Goal: Check status: Check status

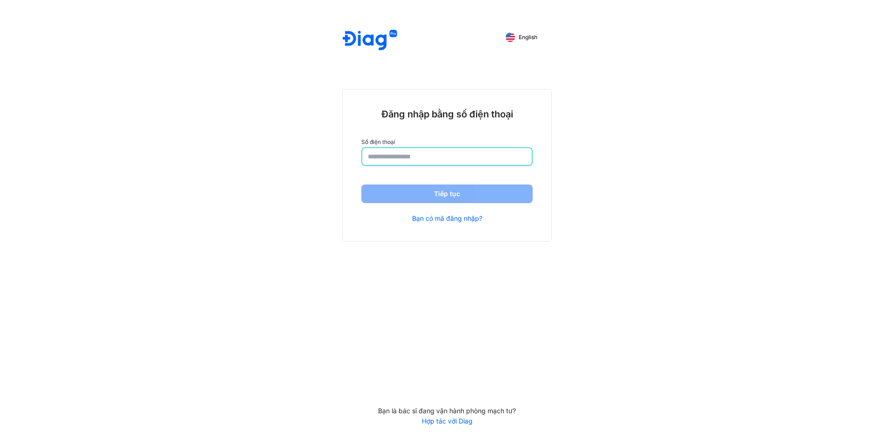
click at [397, 148] on input "number" at bounding box center [447, 156] width 158 height 17
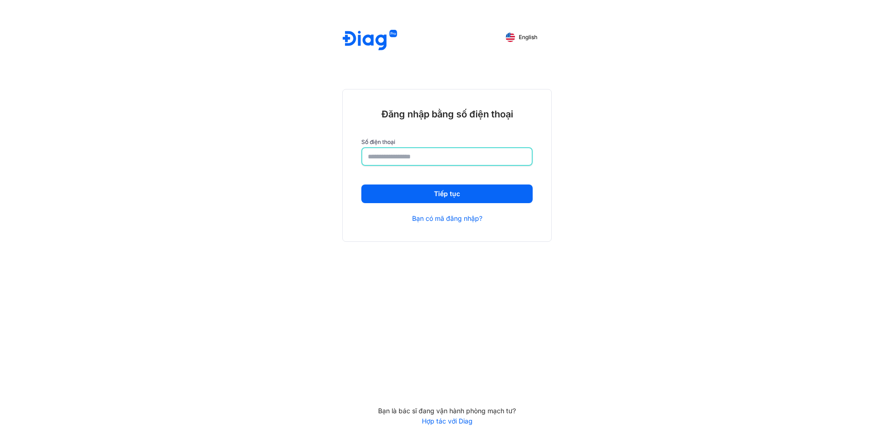
type input "**********"
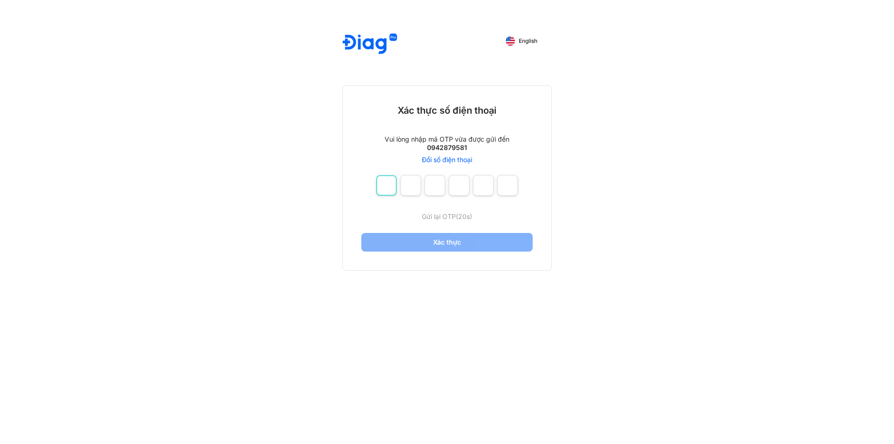
click at [394, 188] on input "number" at bounding box center [386, 185] width 20 height 20
type input "*"
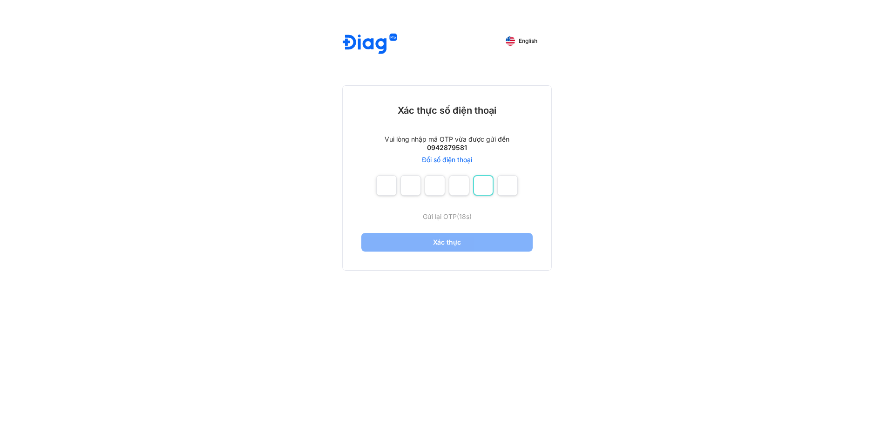
type input "*"
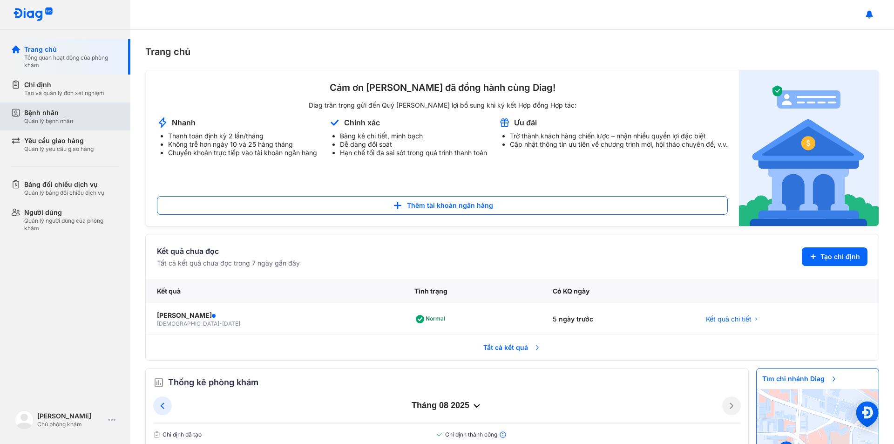
click at [85, 111] on div "Bệnh nhân Quản lý bệnh nhân" at bounding box center [71, 116] width 95 height 17
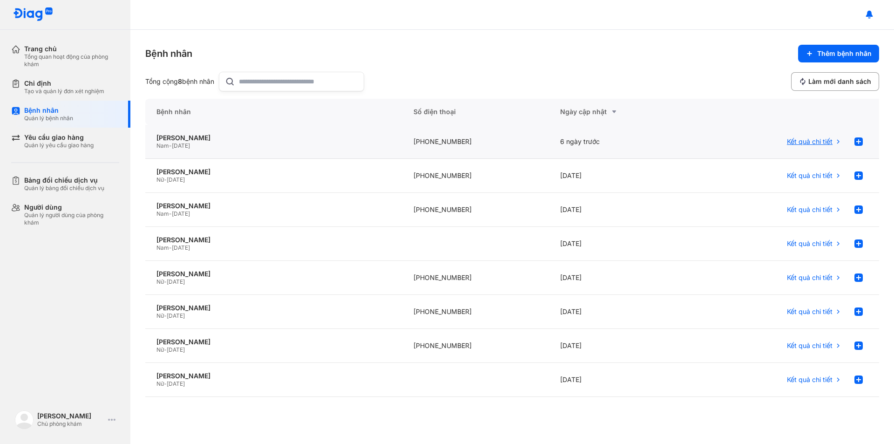
click at [822, 143] on span "Kết quả chi tiết" at bounding box center [810, 141] width 46 height 8
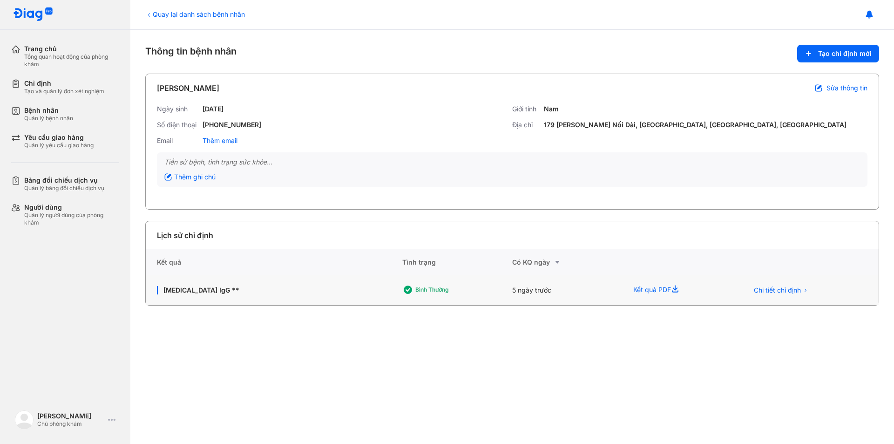
click at [673, 288] on icon at bounding box center [676, 289] width 11 height 11
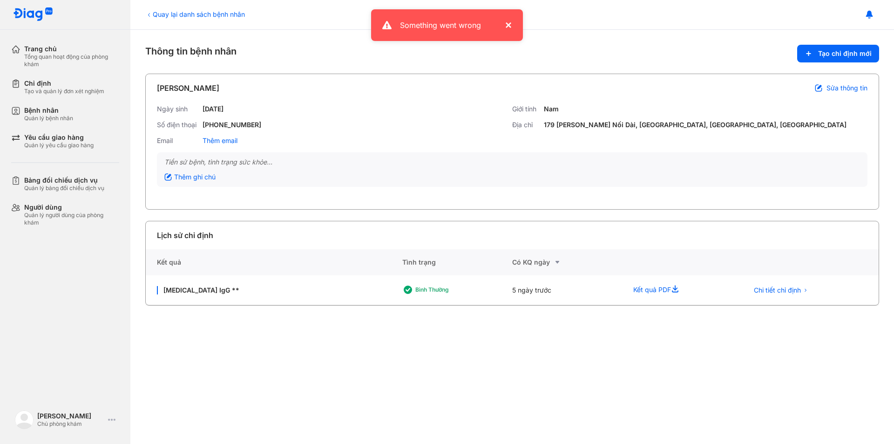
click at [507, 24] on button "×" at bounding box center [505, 25] width 11 height 11
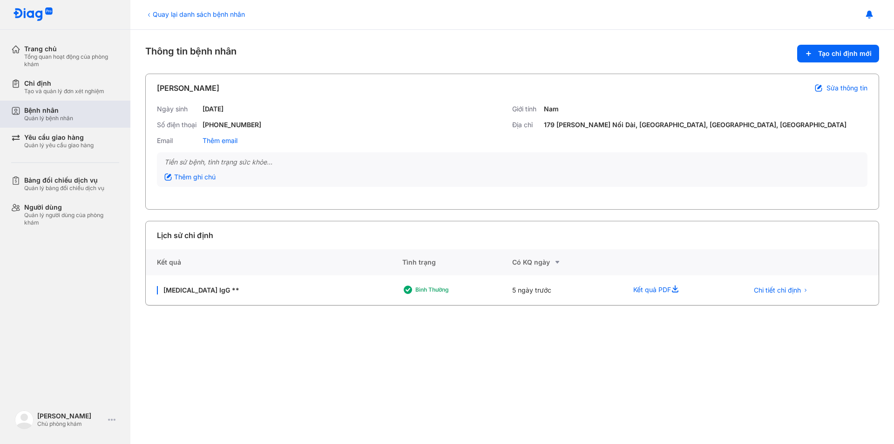
click at [40, 121] on div "Quản lý bệnh nhân" at bounding box center [48, 118] width 49 height 7
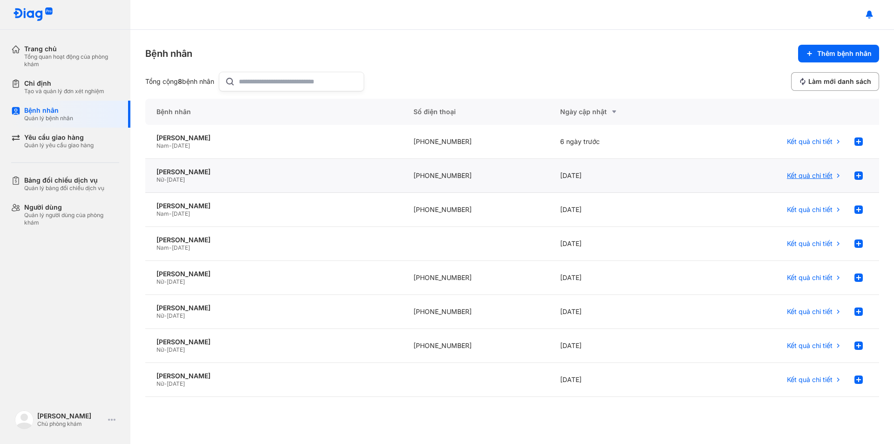
click at [821, 178] on span "Kết quả chi tiết" at bounding box center [810, 175] width 46 height 8
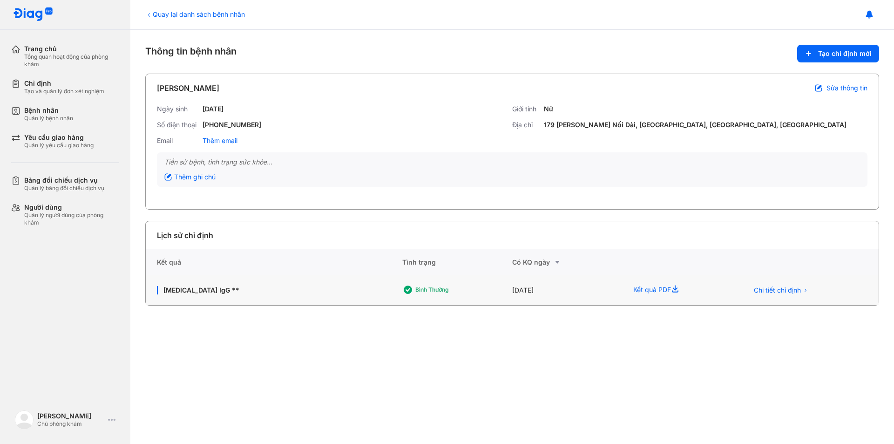
click at [664, 288] on div "Kết quả PDF" at bounding box center [679, 290] width 115 height 30
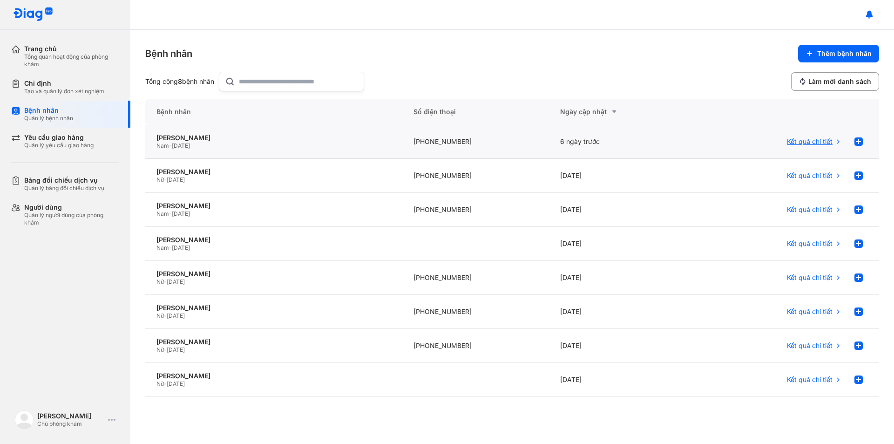
click at [810, 153] on div "Kết quả chi tiết" at bounding box center [786, 142] width 183 height 34
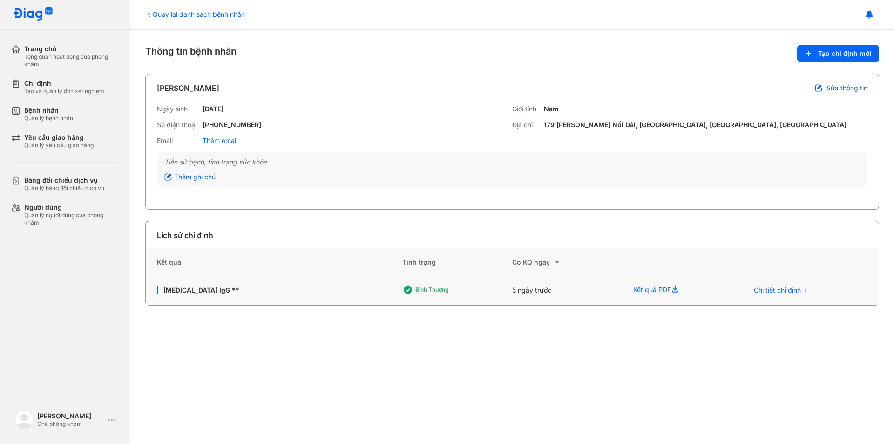
click at [650, 285] on div "Kết quả PDF" at bounding box center [679, 290] width 115 height 30
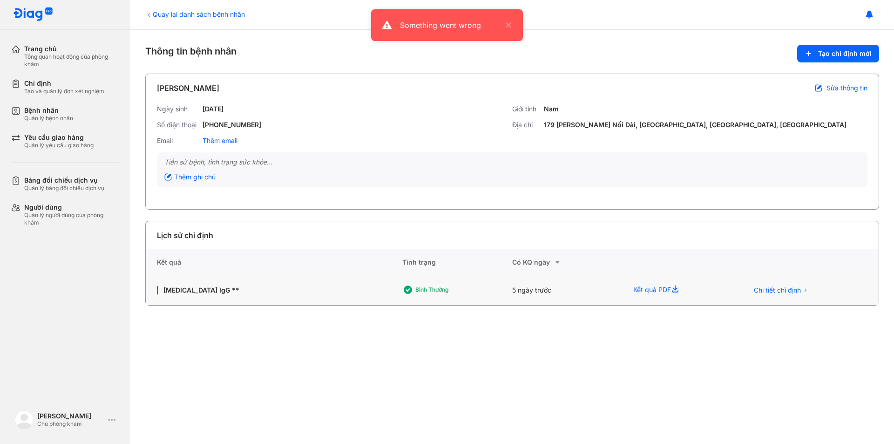
click at [675, 289] on icon at bounding box center [676, 289] width 11 height 11
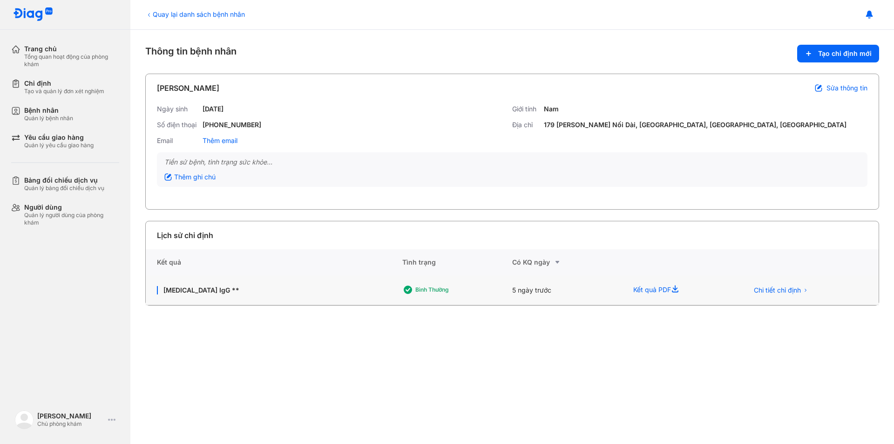
click at [649, 285] on div "Kết quả PDF" at bounding box center [679, 290] width 115 height 30
click at [63, 113] on div "Bệnh nhân" at bounding box center [48, 110] width 49 height 8
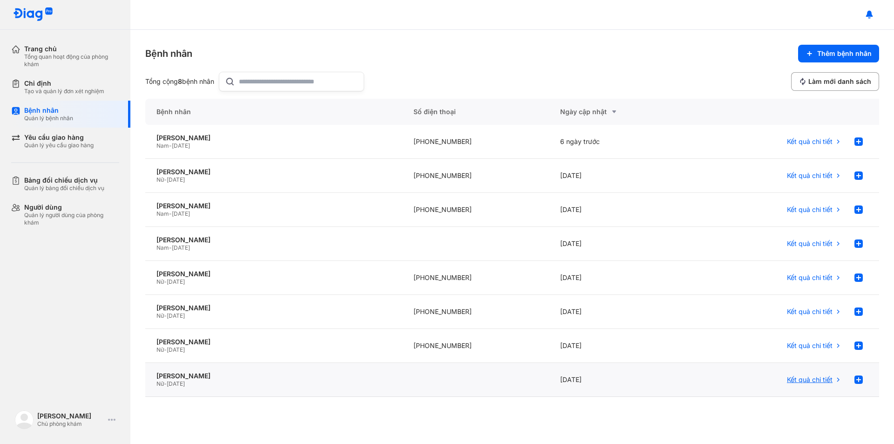
click at [810, 372] on div "Kết quả chi tiết" at bounding box center [814, 379] width 55 height 19
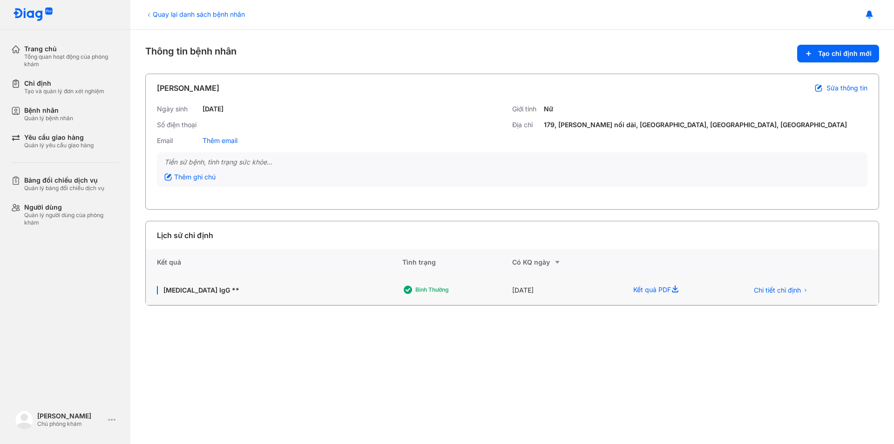
click at [668, 289] on div "Kết quả PDF" at bounding box center [679, 290] width 115 height 30
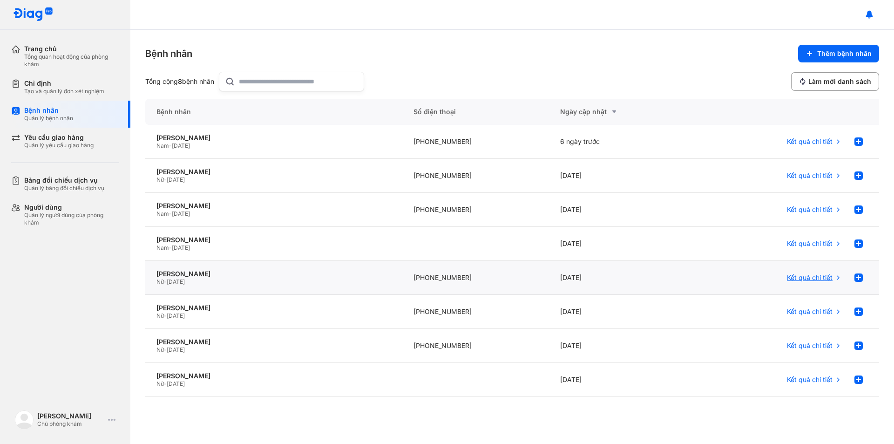
click at [817, 279] on span "Kết quả chi tiết" at bounding box center [810, 277] width 46 height 8
click at [816, 240] on span "Kết quả chi tiết" at bounding box center [810, 243] width 46 height 8
click at [790, 202] on div "Kết quả chi tiết" at bounding box center [814, 209] width 55 height 19
click at [824, 179] on span "Kết quả chi tiết" at bounding box center [810, 175] width 46 height 8
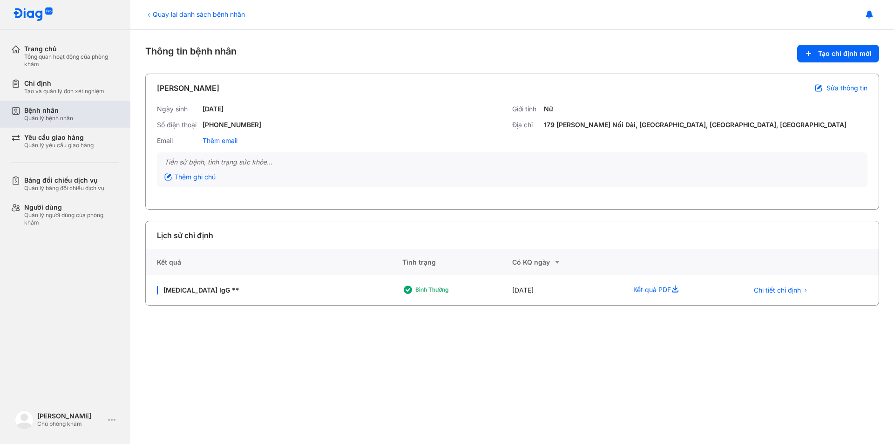
click at [73, 112] on div "Bệnh nhân" at bounding box center [48, 110] width 49 height 8
